Goal: Find specific page/section: Find specific page/section

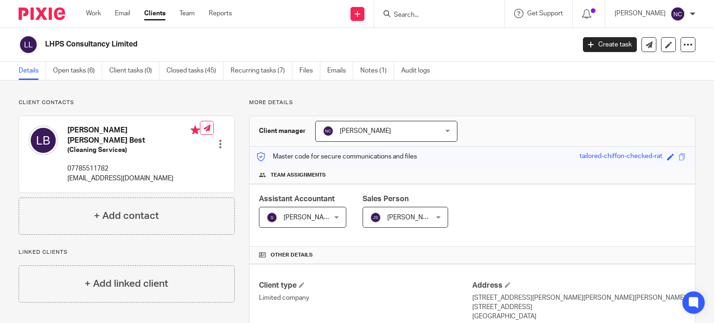
scroll to position [125, 0]
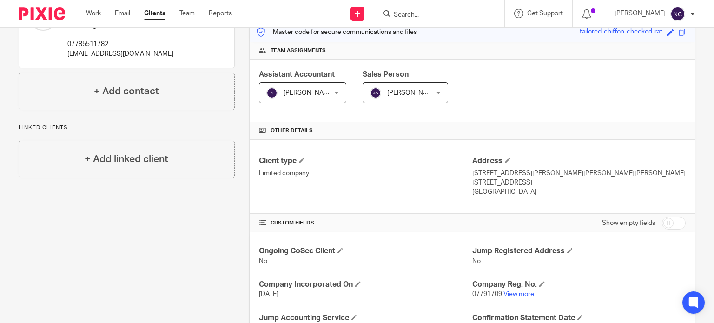
click at [416, 16] on input "Search" at bounding box center [435, 15] width 84 height 8
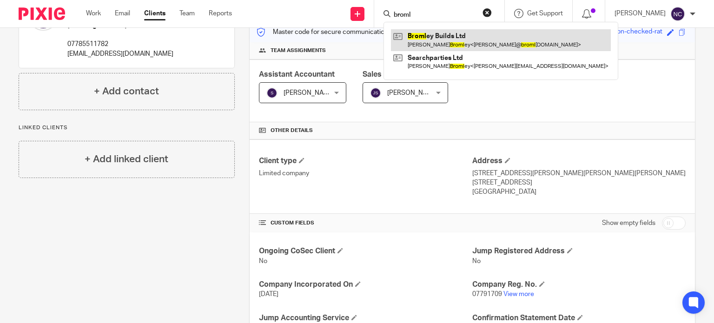
type input "broml"
click at [432, 37] on link at bounding box center [501, 39] width 220 height 21
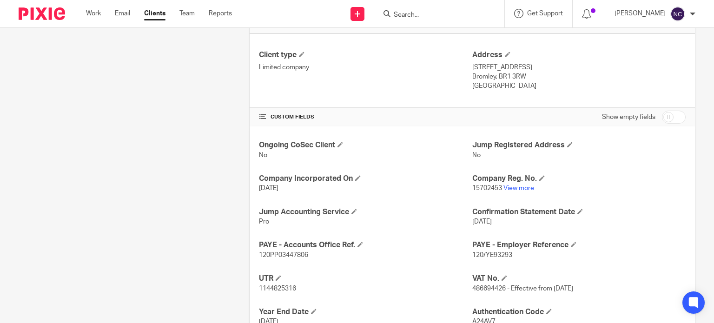
scroll to position [231, 0]
click at [487, 284] on p "486694426 - Effective from [DATE]" at bounding box center [579, 288] width 213 height 9
click at [487, 284] on p "486694426 - Effective from 13 January 2025" at bounding box center [579, 288] width 213 height 9
copy span "486694426"
click at [423, 16] on input "Search" at bounding box center [435, 15] width 84 height 8
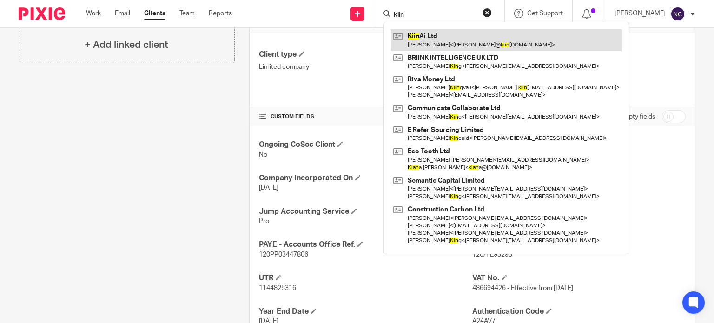
type input "kiin"
click at [426, 37] on link at bounding box center [506, 39] width 231 height 21
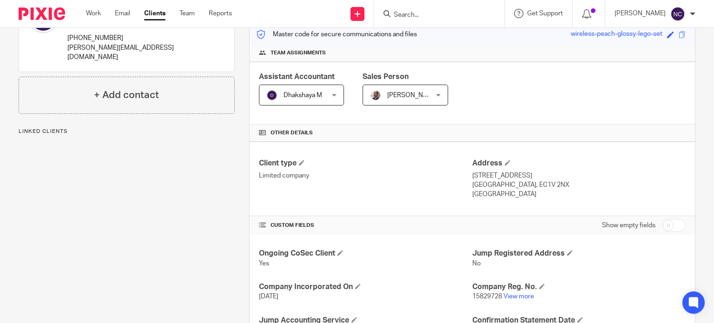
scroll to position [123, 0]
click at [521, 295] on link "View more" at bounding box center [519, 296] width 31 height 7
